Goal: Navigation & Orientation: Find specific page/section

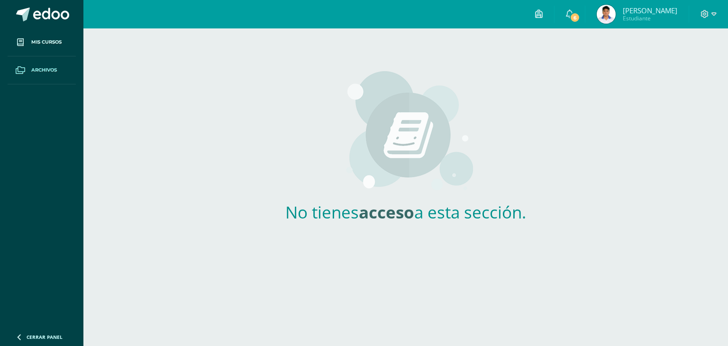
click at [616, 16] on img at bounding box center [606, 14] width 19 height 19
click at [616, 19] on img at bounding box center [606, 14] width 19 height 19
click at [616, 20] on img at bounding box center [606, 14] width 19 height 19
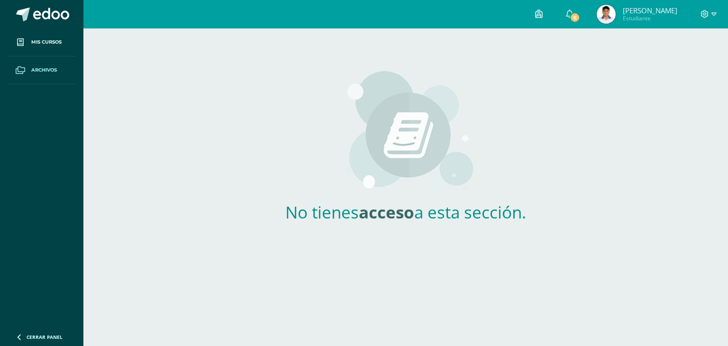
click at [616, 20] on img at bounding box center [606, 14] width 19 height 19
click at [644, 13] on span "[PERSON_NAME]" at bounding box center [650, 10] width 55 height 9
drag, startPoint x: 644, startPoint y: 13, endPoint x: 658, endPoint y: 17, distance: 14.6
click at [645, 13] on span "[PERSON_NAME]" at bounding box center [650, 10] width 55 height 9
click at [658, 17] on span "Estudiante" at bounding box center [650, 18] width 55 height 8
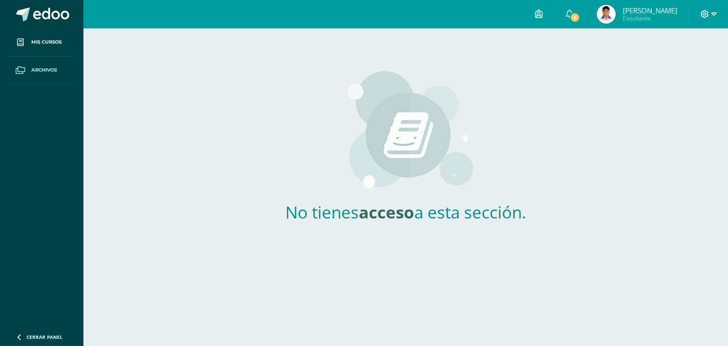
click at [711, 15] on span at bounding box center [709, 14] width 16 height 10
click at [616, 6] on img at bounding box center [606, 14] width 19 height 19
click at [616, 12] on img at bounding box center [606, 14] width 19 height 19
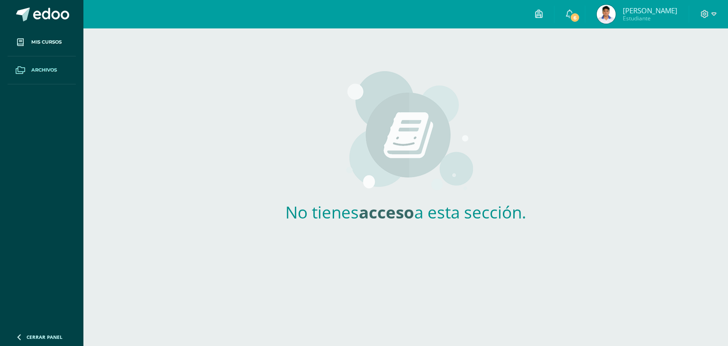
click at [616, 12] on img at bounding box center [606, 14] width 19 height 19
click at [34, 51] on link "Mis cursos" at bounding box center [42, 42] width 68 height 28
click at [616, 18] on img at bounding box center [606, 14] width 19 height 19
click at [616, 19] on img at bounding box center [606, 14] width 19 height 19
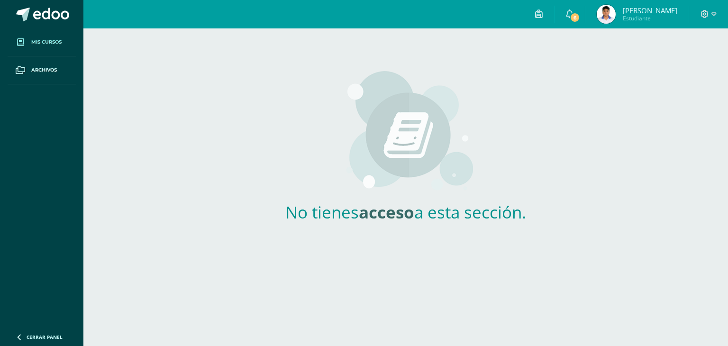
click at [710, 24] on div at bounding box center [708, 14] width 39 height 28
click at [715, 12] on icon at bounding box center [714, 14] width 5 height 9
click at [681, 53] on span "Configuración" at bounding box center [685, 50] width 44 height 9
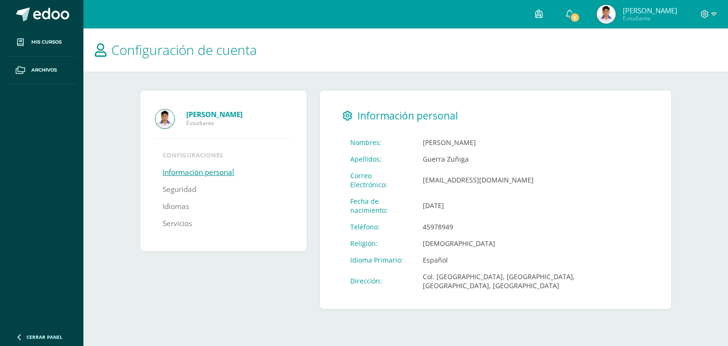
click at [190, 177] on link "Información personal" at bounding box center [199, 172] width 72 height 17
click at [199, 177] on link "Información personal" at bounding box center [199, 172] width 72 height 17
click at [586, 31] on h1 "Configuración de cuenta" at bounding box center [406, 49] width 622 height 43
drag, startPoint x: 570, startPoint y: 16, endPoint x: 576, endPoint y: 14, distance: 6.9
click at [571, 0] on div "Configuración Cerrar sesión [PERSON_NAME] Estudiante 6 6 Avisos 389 avisos sin …" at bounding box center [405, 0] width 645 height 0
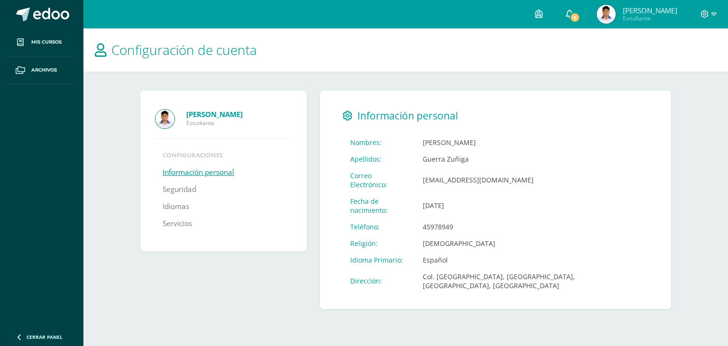
click at [579, 13] on link "6" at bounding box center [570, 14] width 30 height 28
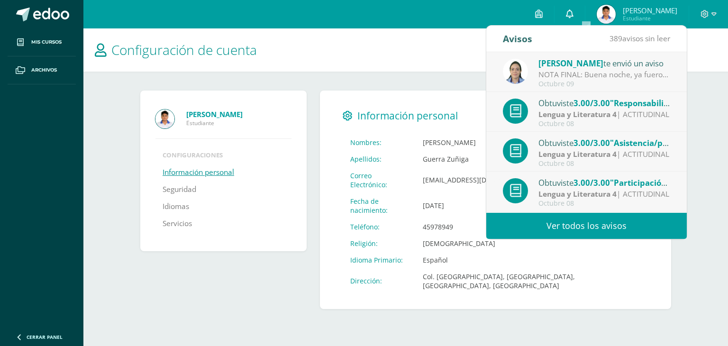
click at [574, 15] on icon at bounding box center [570, 13] width 8 height 9
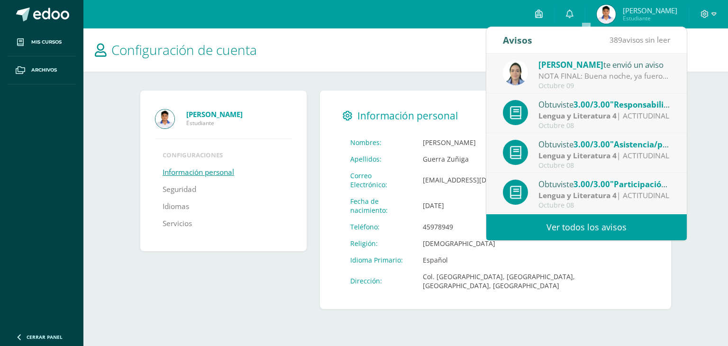
click at [596, 65] on span "[PERSON_NAME]" at bounding box center [570, 64] width 65 height 11
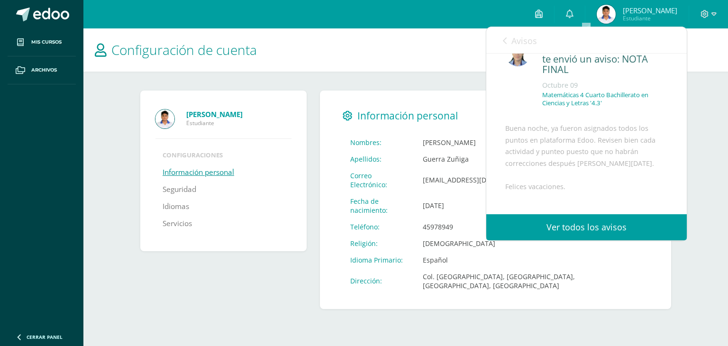
scroll to position [47, 0]
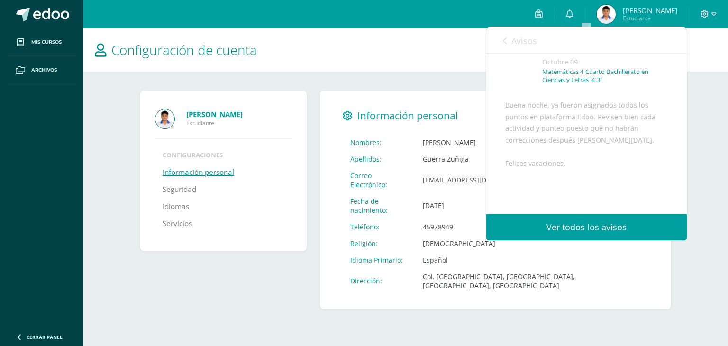
click at [523, 40] on span "Avisos" at bounding box center [524, 40] width 26 height 11
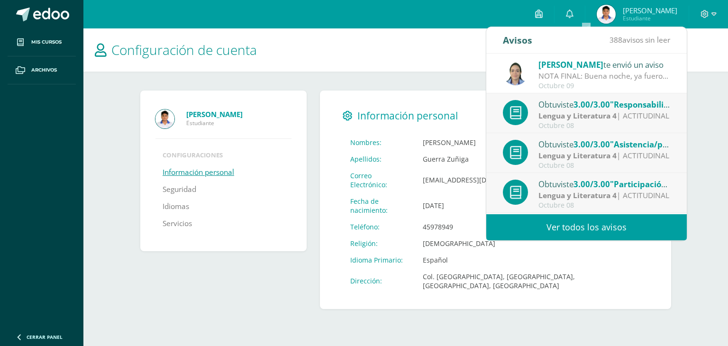
click at [609, 101] on span "3.00/3.00" at bounding box center [592, 104] width 36 height 11
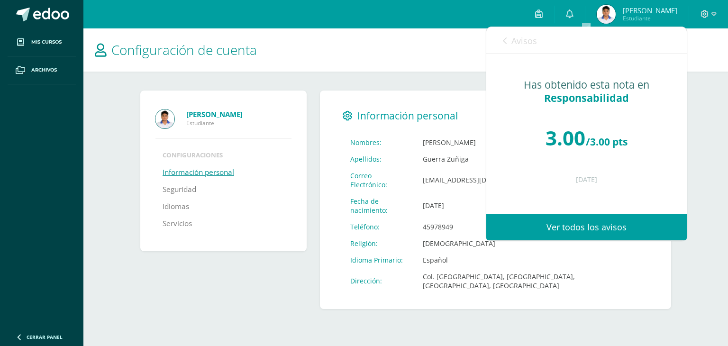
scroll to position [0, 0]
click at [514, 45] on span "Avisos" at bounding box center [524, 40] width 26 height 11
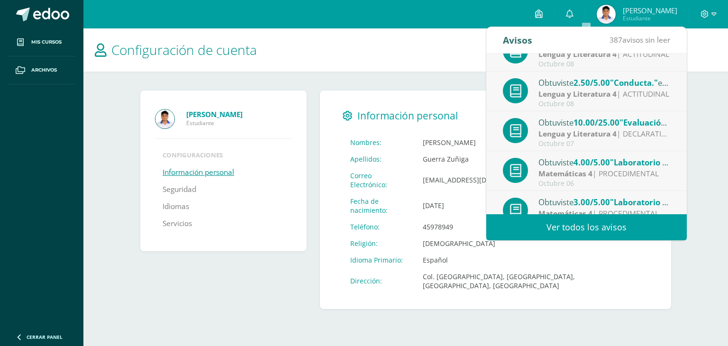
scroll to position [142, 0]
click at [601, 122] on span "10.00/25.00" at bounding box center [597, 121] width 46 height 11
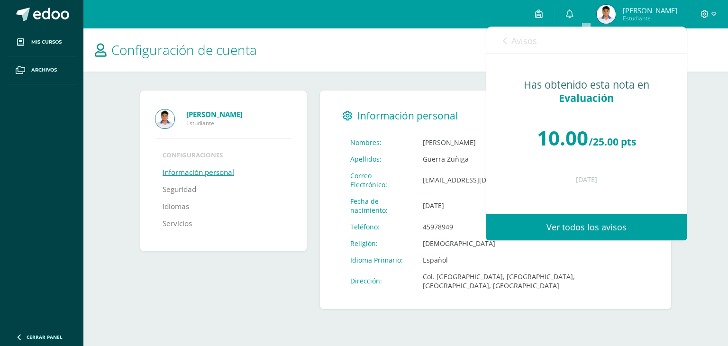
click at [512, 41] on span "Avisos" at bounding box center [524, 40] width 26 height 11
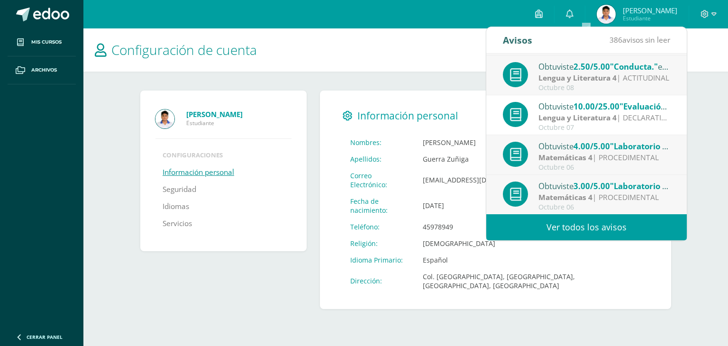
scroll to position [157, 0]
click at [628, 224] on link "Ver todos los avisos" at bounding box center [586, 227] width 201 height 26
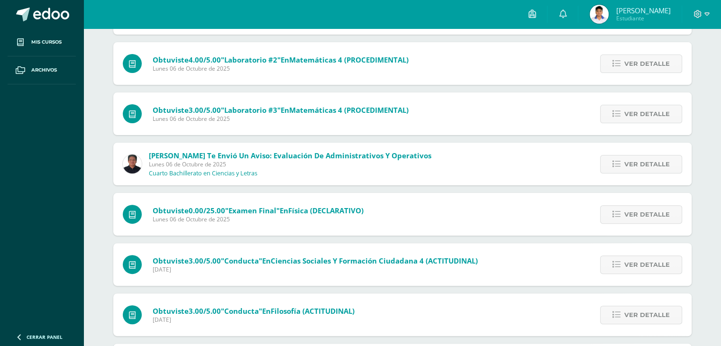
scroll to position [237, 0]
